Goal: Task Accomplishment & Management: Manage account settings

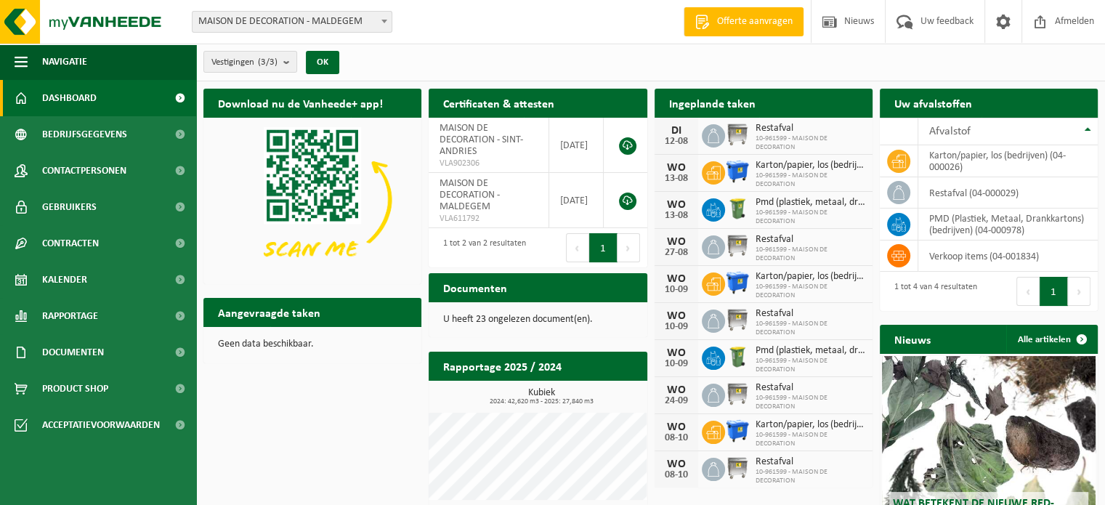
click at [715, 134] on icon at bounding box center [713, 136] width 15 height 15
click at [764, 131] on span "Restafval" at bounding box center [811, 129] width 110 height 12
click at [80, 272] on span "Kalender" at bounding box center [64, 280] width 45 height 36
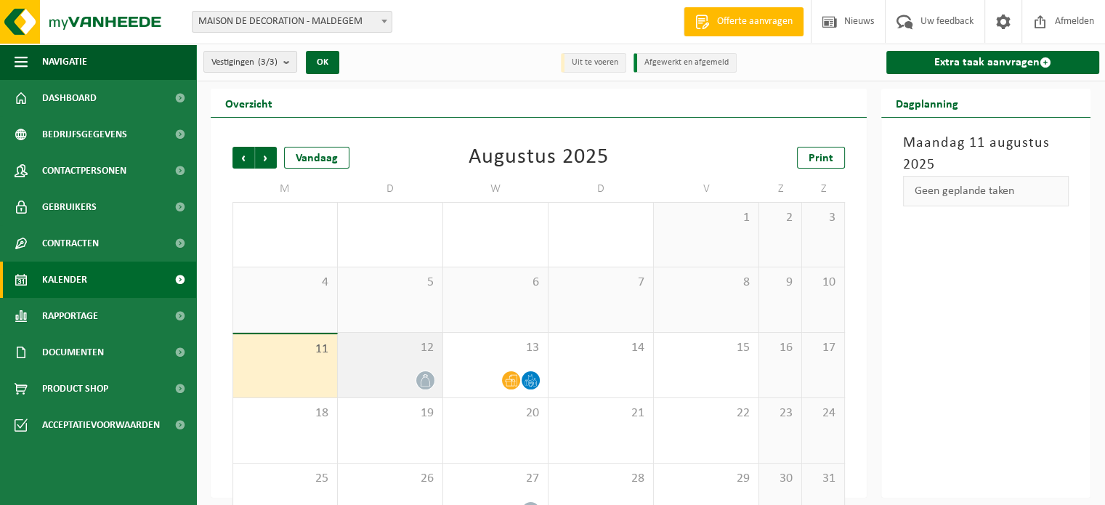
click at [422, 377] on icon at bounding box center [425, 380] width 12 height 12
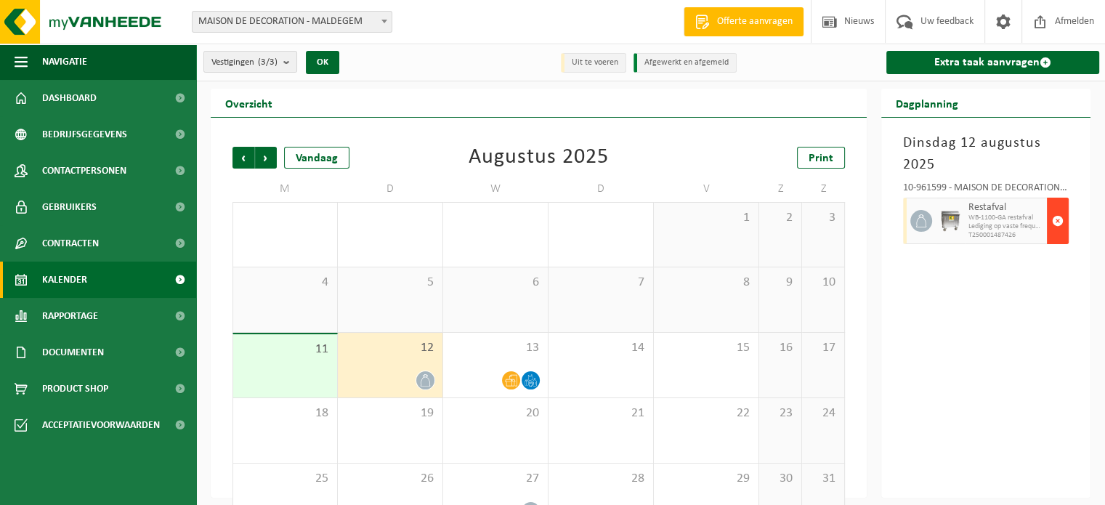
click at [1055, 217] on span "button" at bounding box center [1058, 220] width 12 height 29
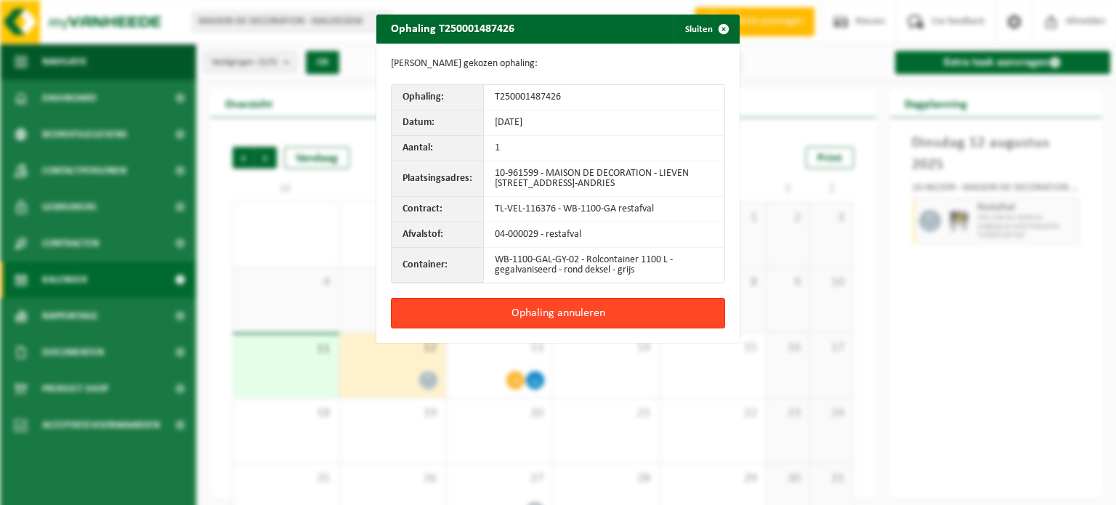
click at [578, 305] on button "Ophaling annuleren" at bounding box center [558, 313] width 334 height 31
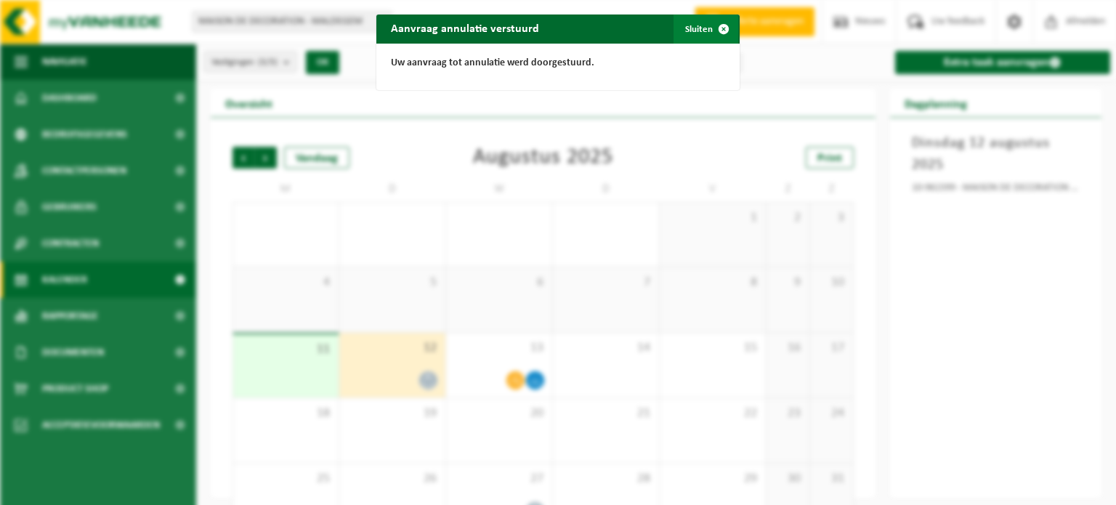
click at [719, 28] on span "button" at bounding box center [723, 29] width 29 height 29
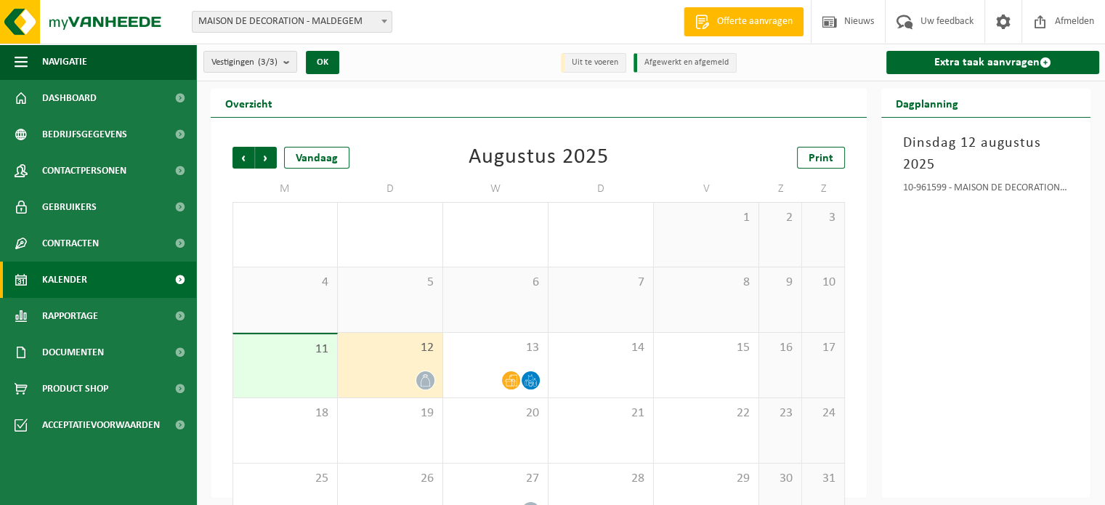
scroll to position [38, 0]
